Goal: Find specific page/section: Find specific page/section

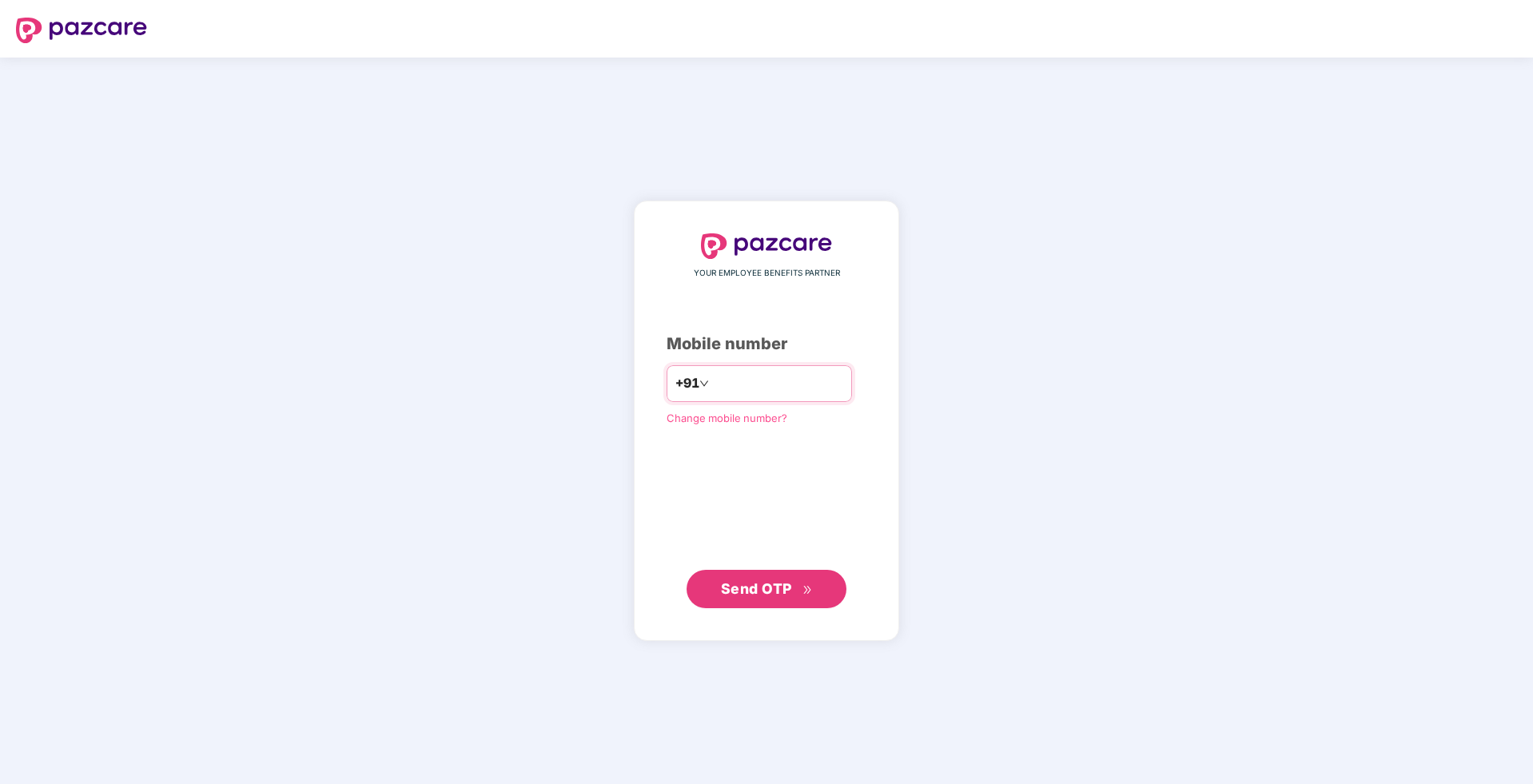
click at [719, 384] on input "number" at bounding box center [778, 383] width 131 height 26
click at [763, 570] on button "Send OTP" at bounding box center [766, 588] width 160 height 38
click at [799, 378] on input "**********" at bounding box center [778, 383] width 131 height 26
type input "*"
type input "**********"
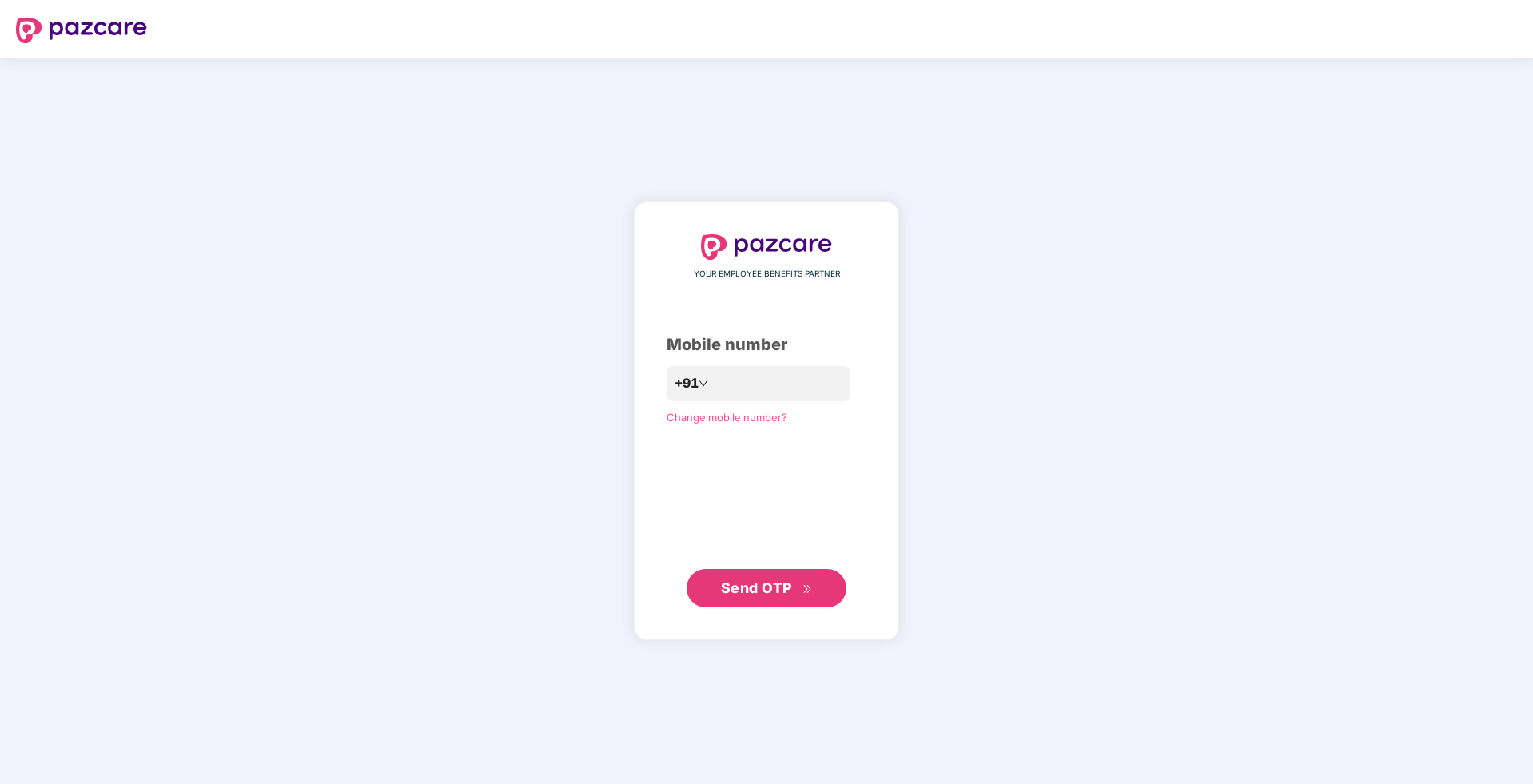
click at [761, 582] on span "Send OTP" at bounding box center [756, 587] width 71 height 16
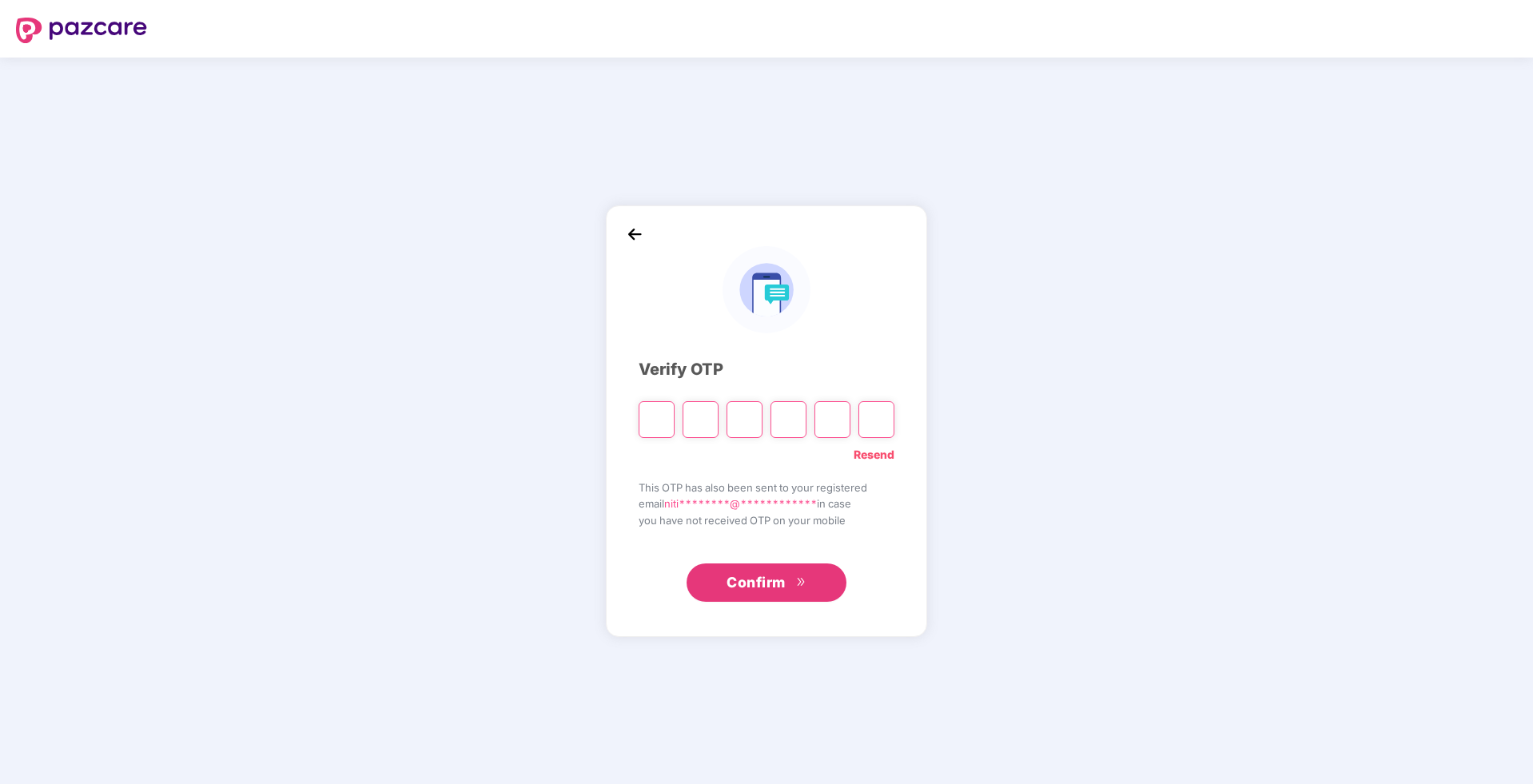
type input "*"
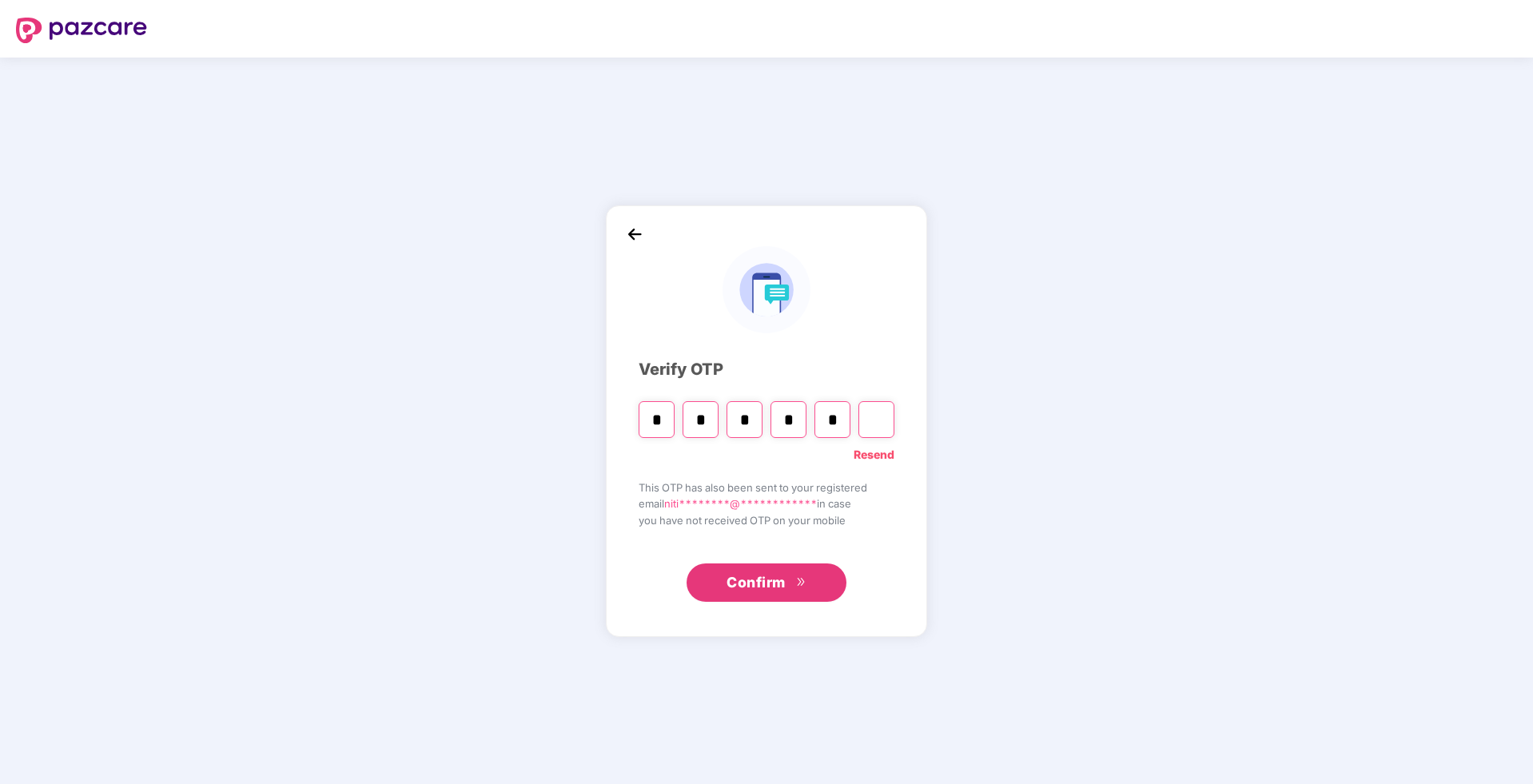
type input "*"
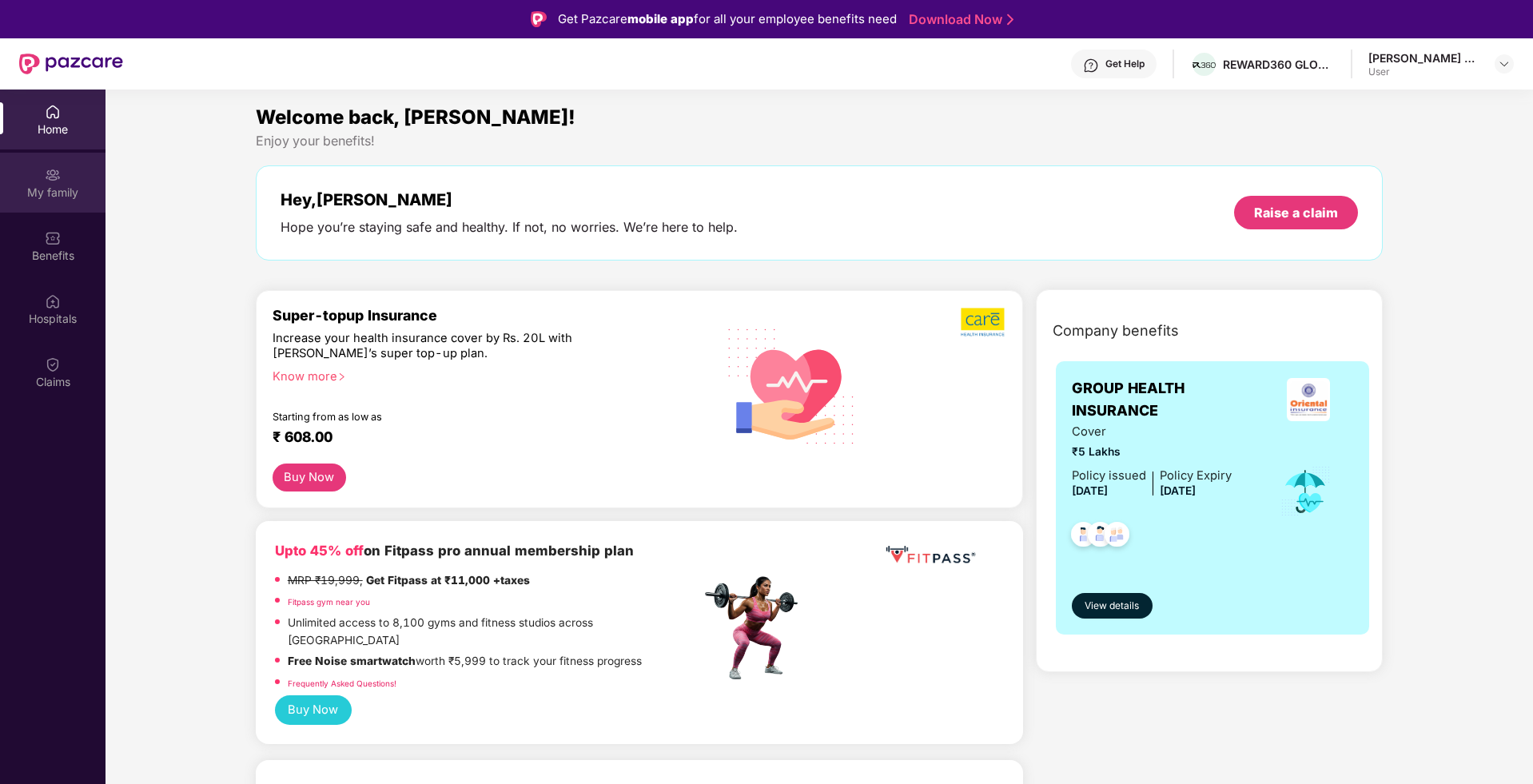
click at [61, 189] on div "My family" at bounding box center [53, 192] width 106 height 16
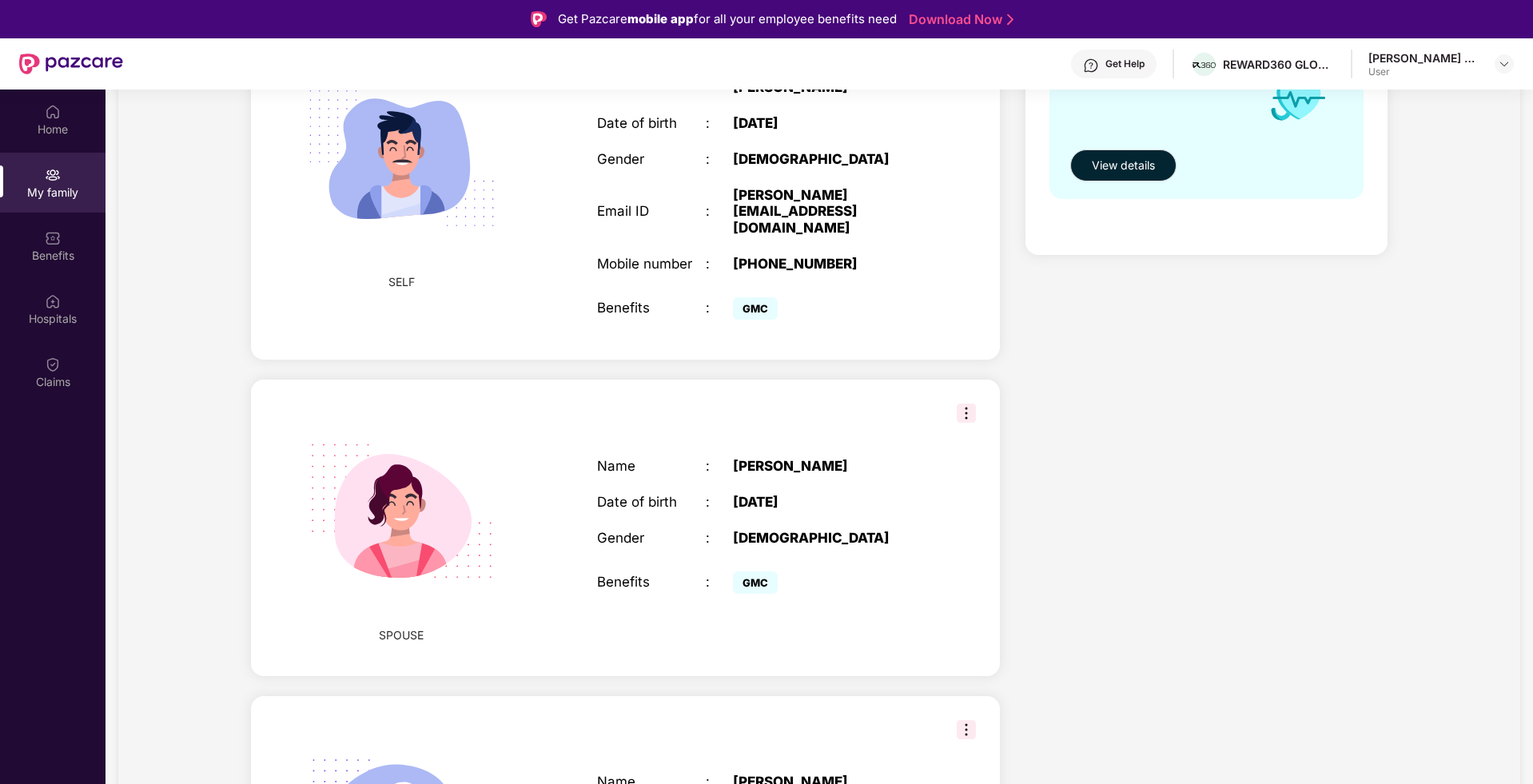
scroll to position [814, 0]
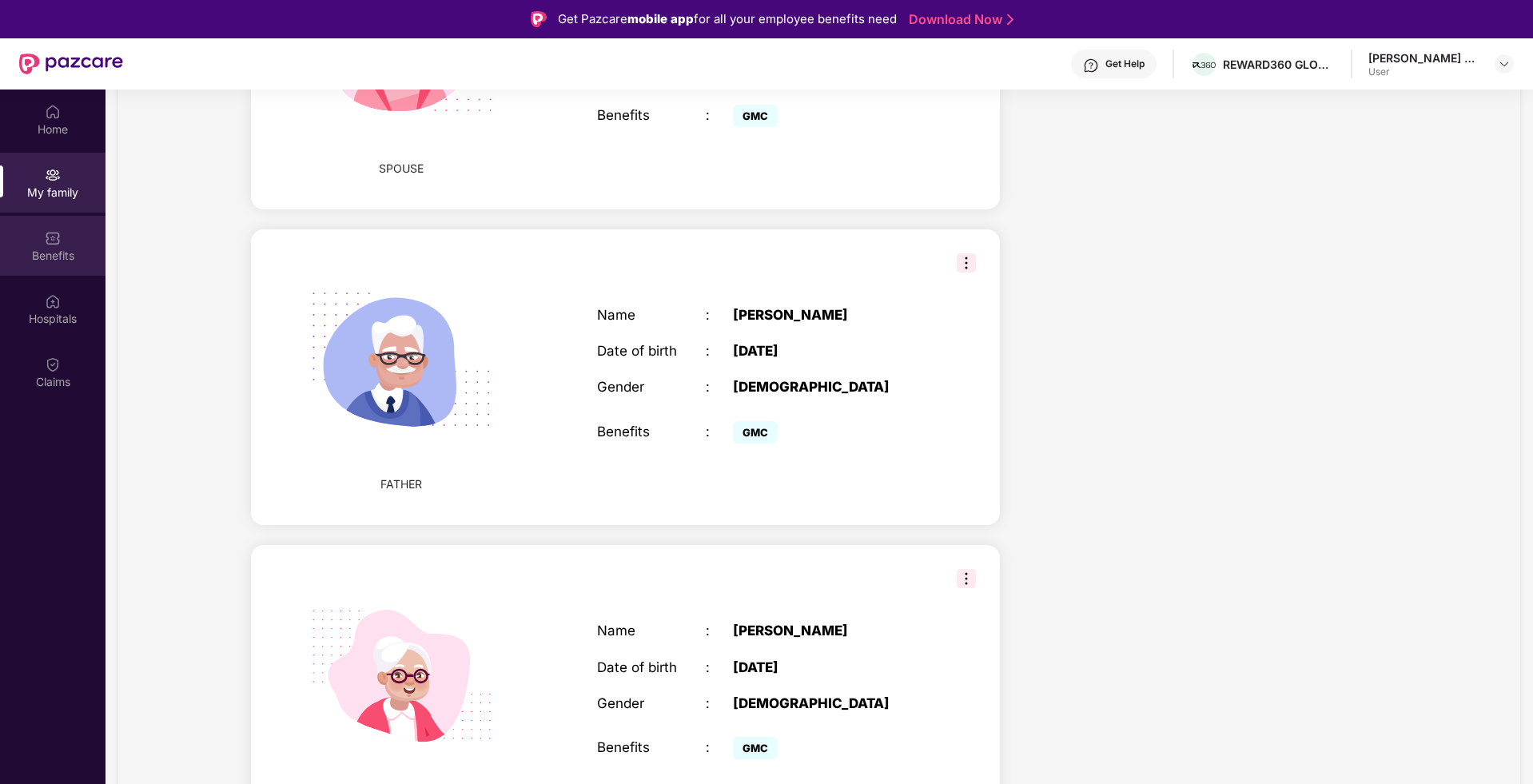
click at [54, 255] on div "Benefits" at bounding box center [53, 256] width 106 height 16
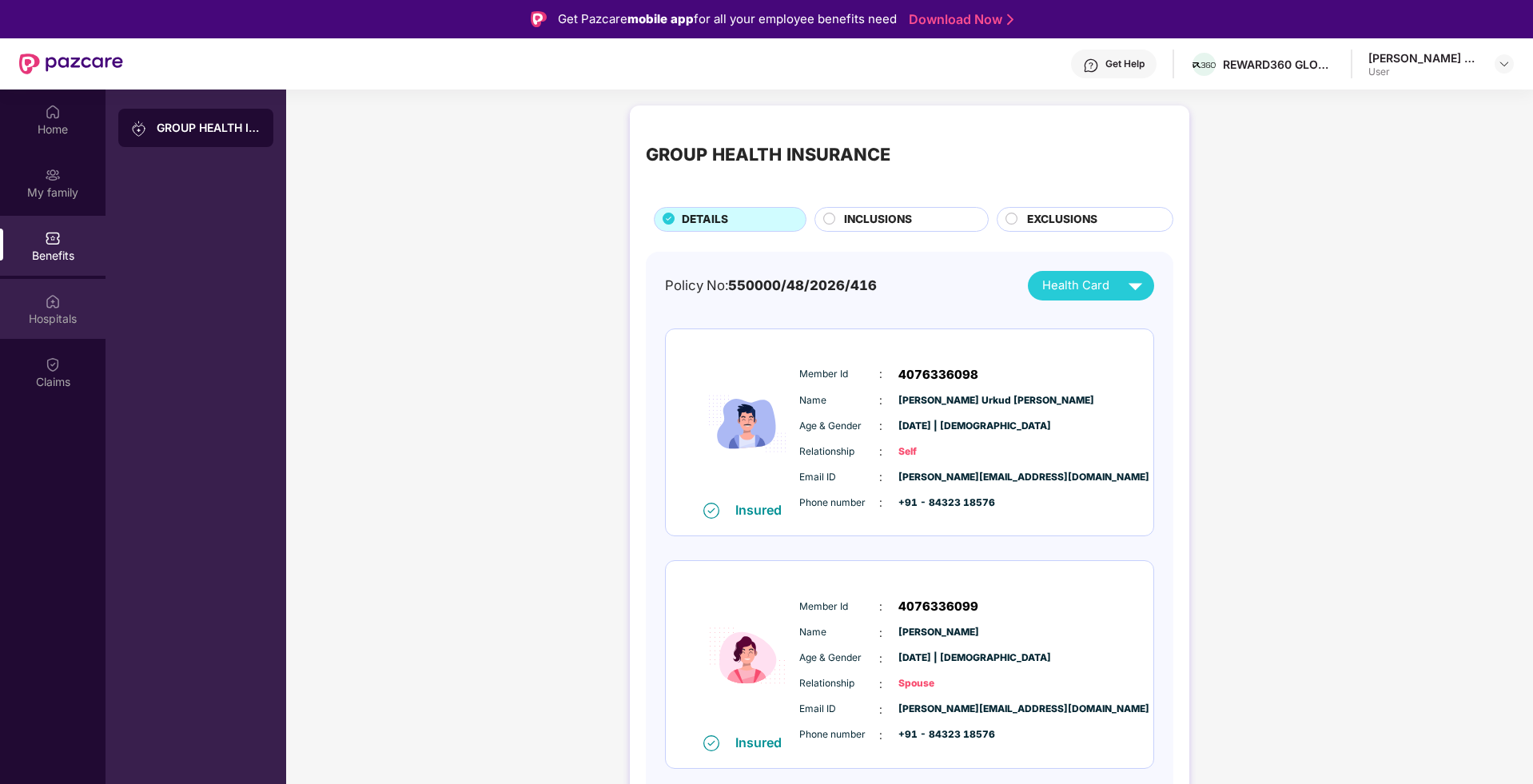
click at [47, 306] on img at bounding box center [53, 301] width 16 height 16
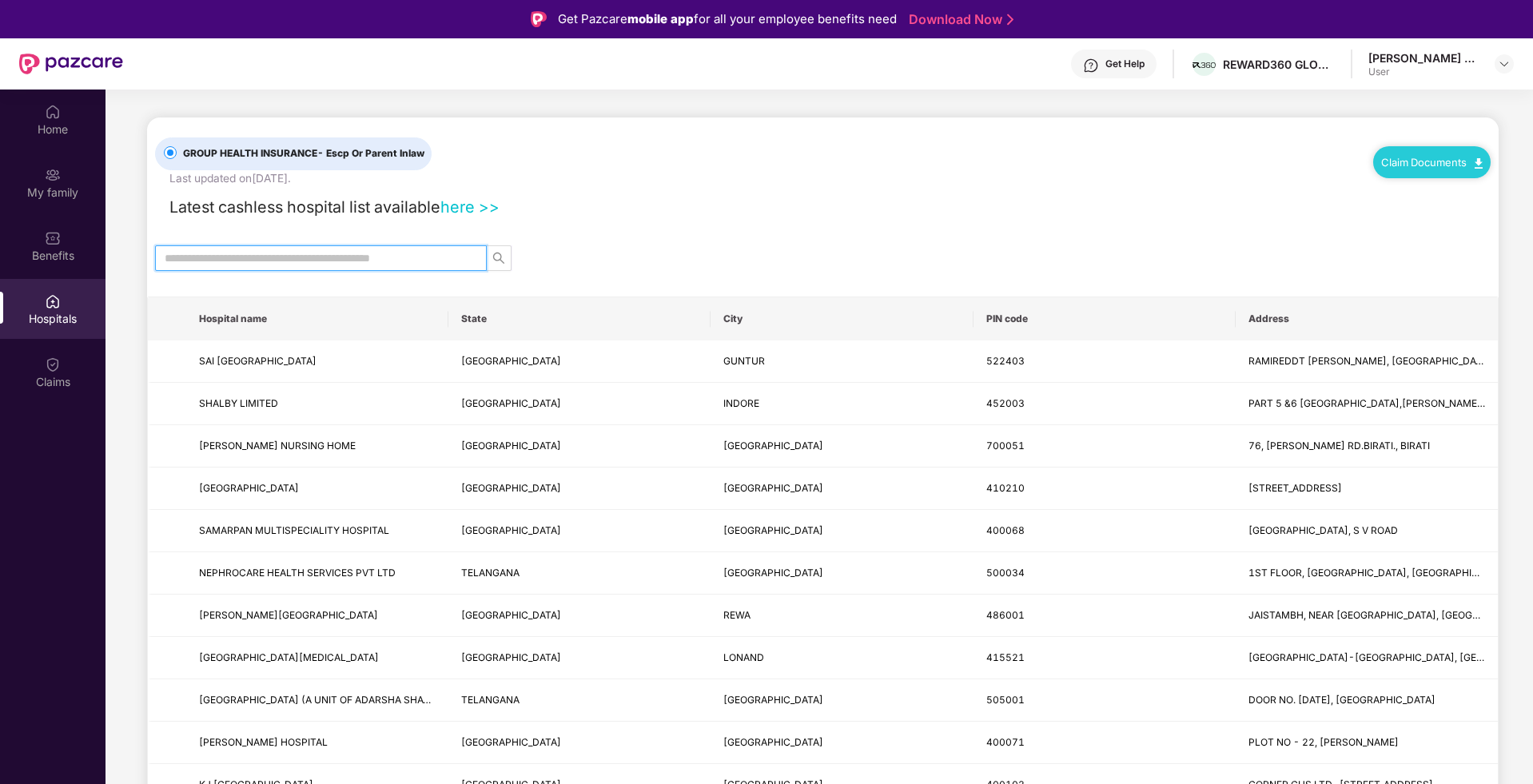
click at [304, 257] on input "text" at bounding box center [314, 257] width 300 height 17
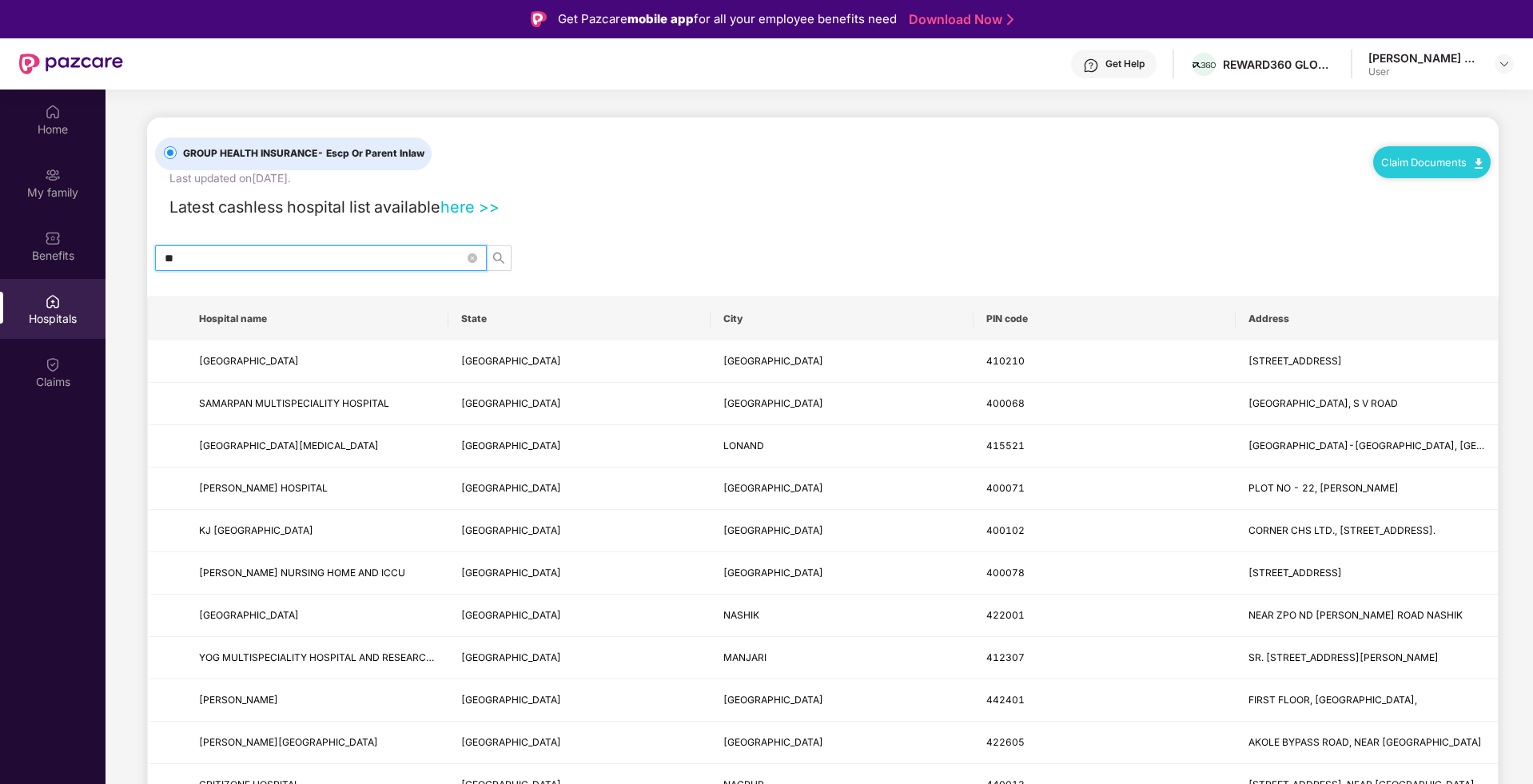
type input "*"
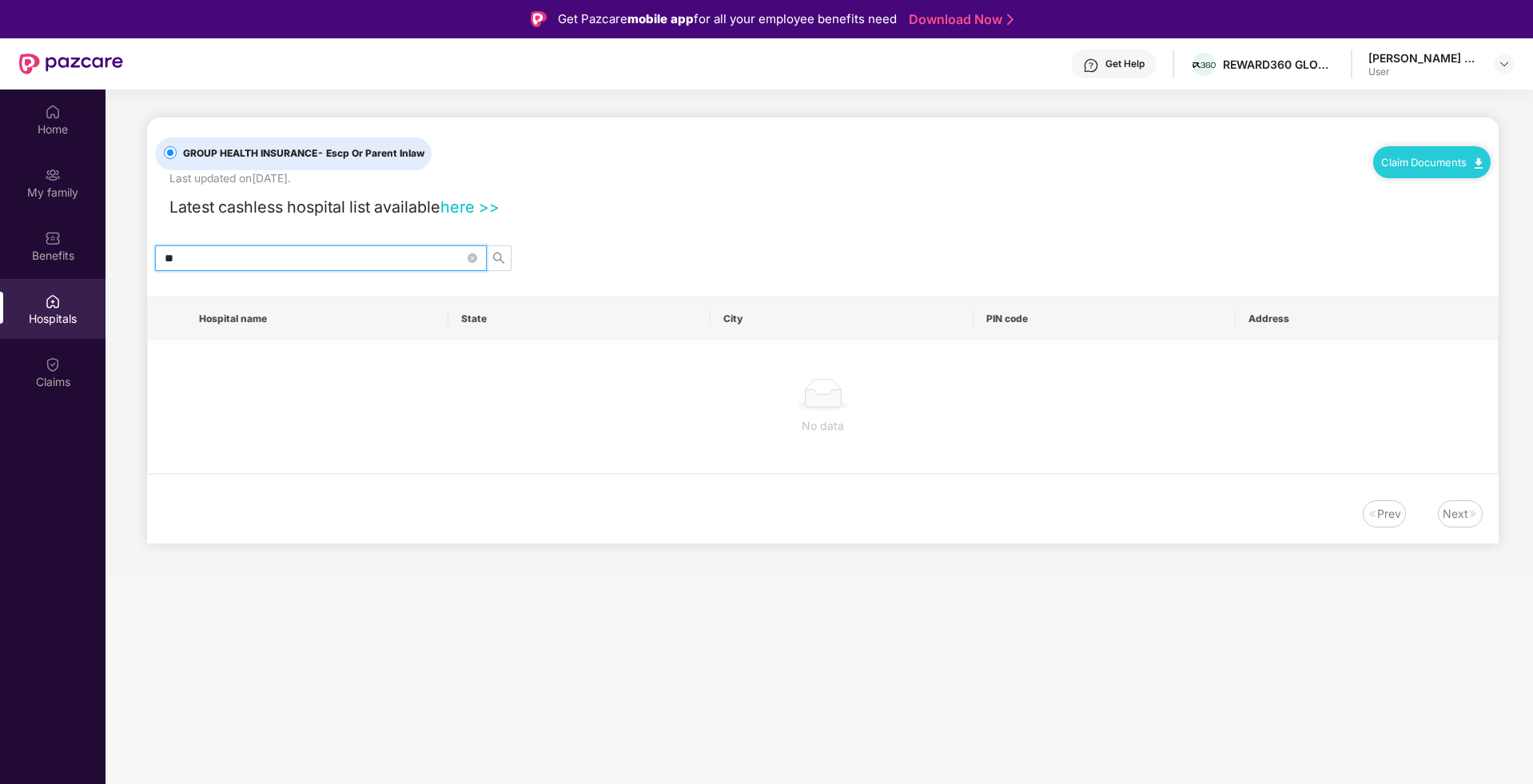
type input "*"
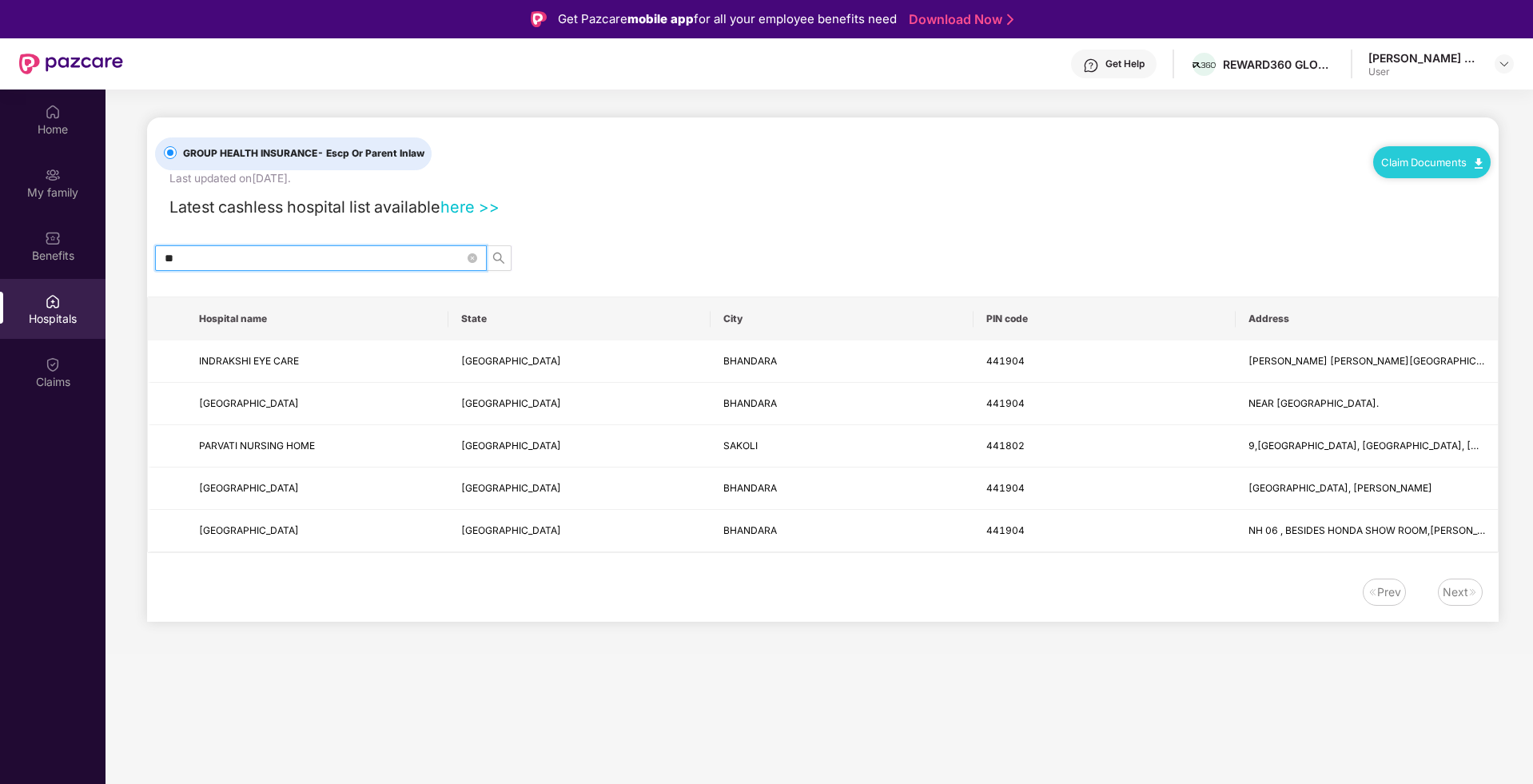
type input "*"
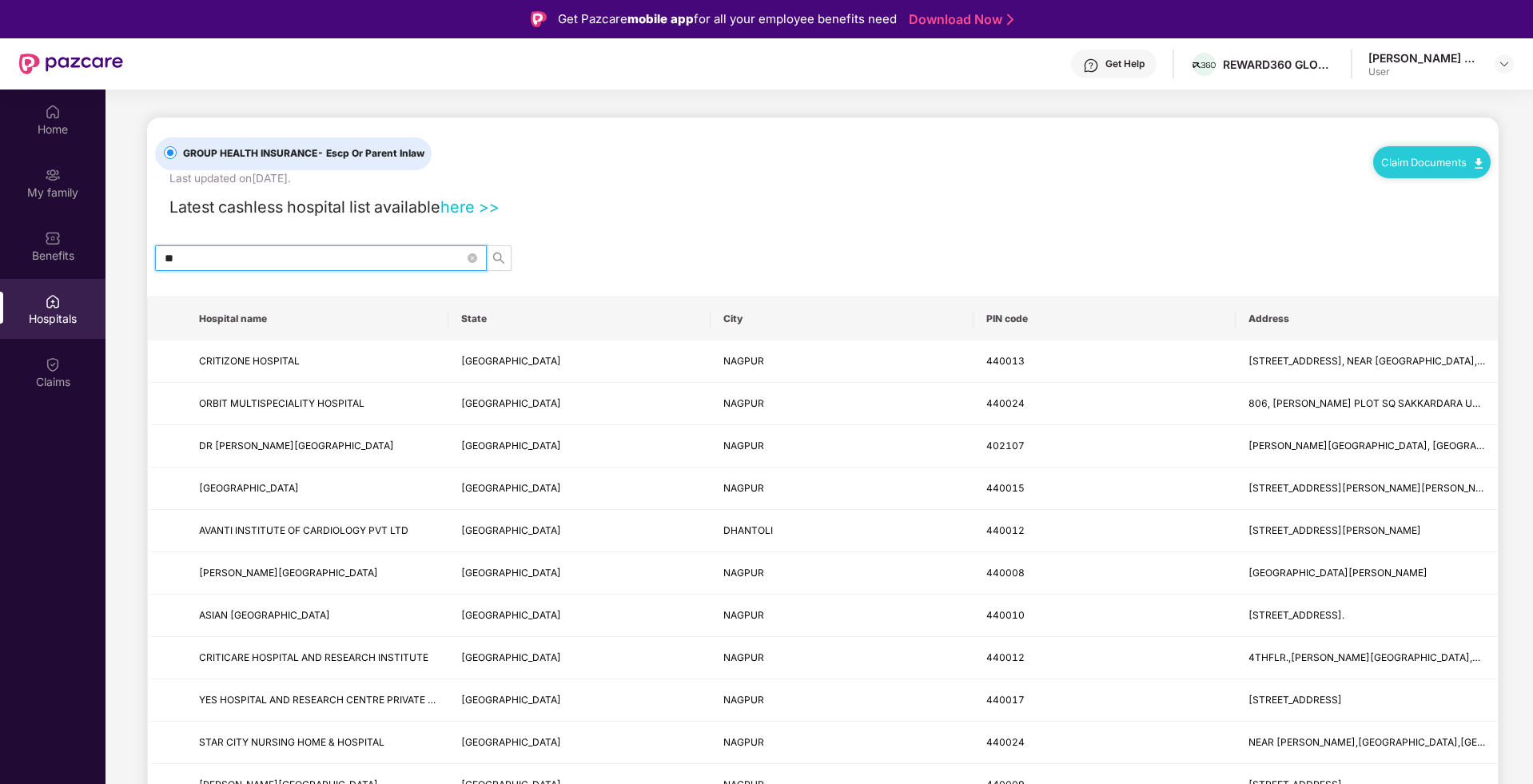
type input "*"
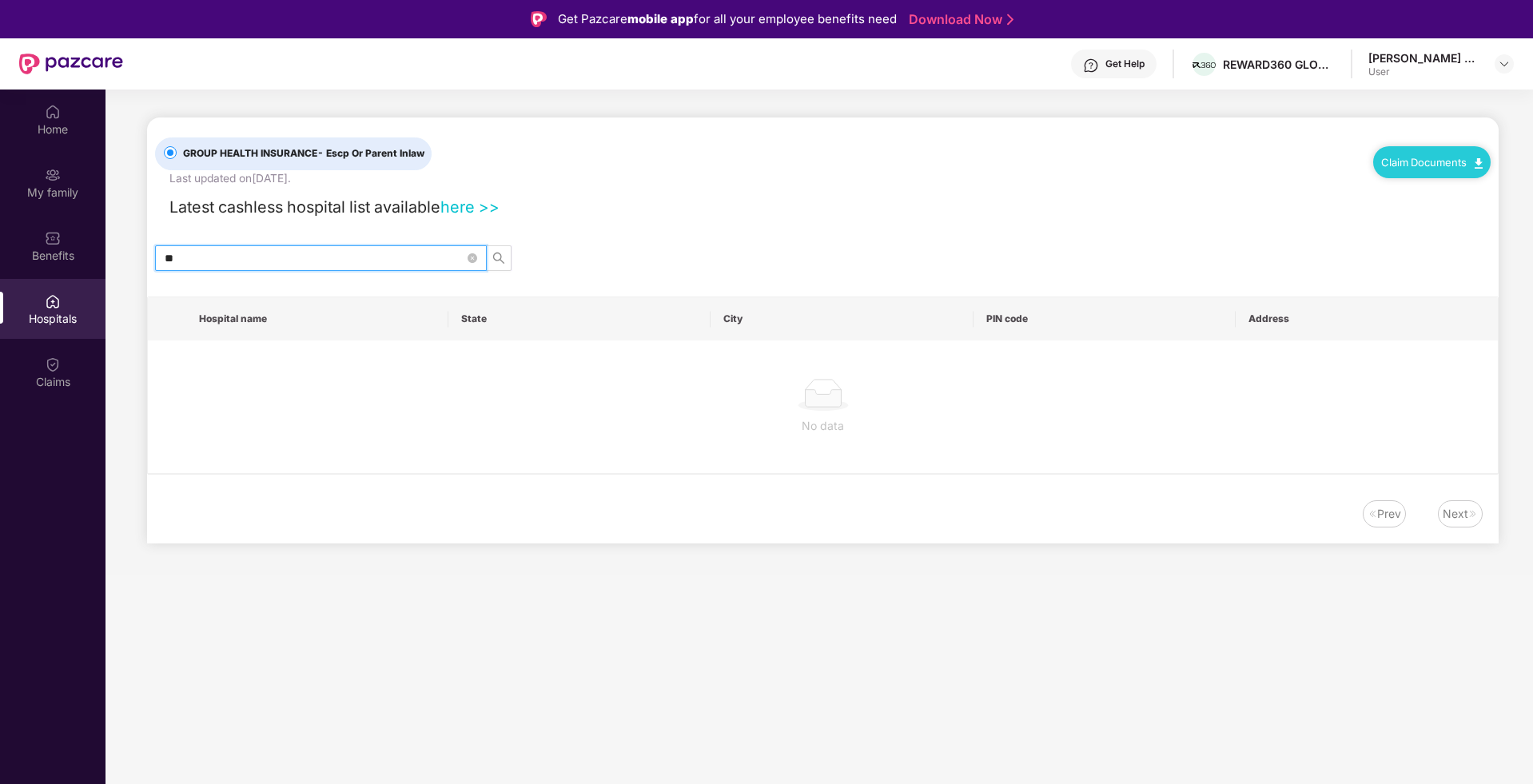
type input "*"
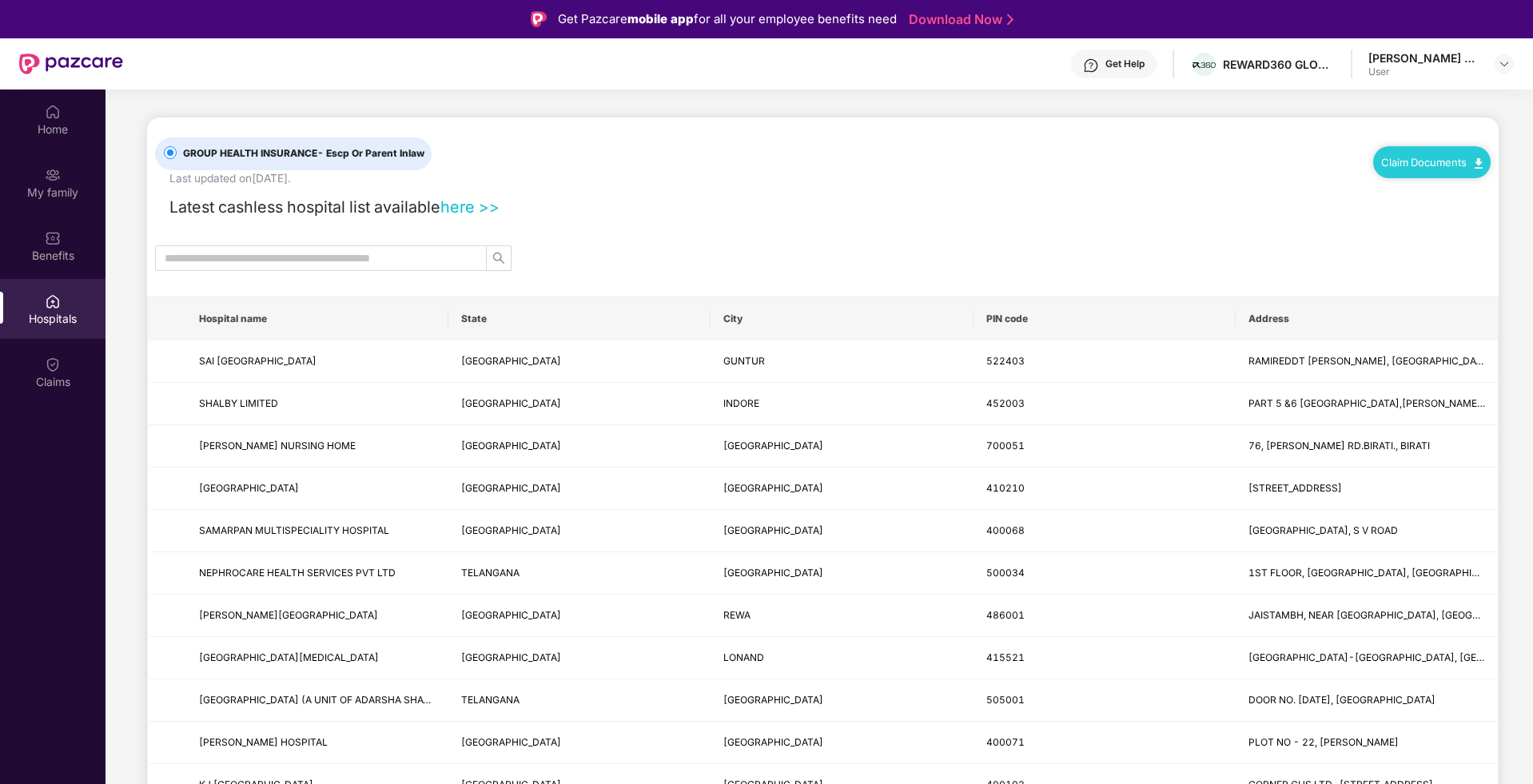
click at [470, 208] on link "here >>" at bounding box center [470, 207] width 60 height 19
click at [486, 208] on link "here >>" at bounding box center [470, 207] width 60 height 19
